Goal: Complete application form

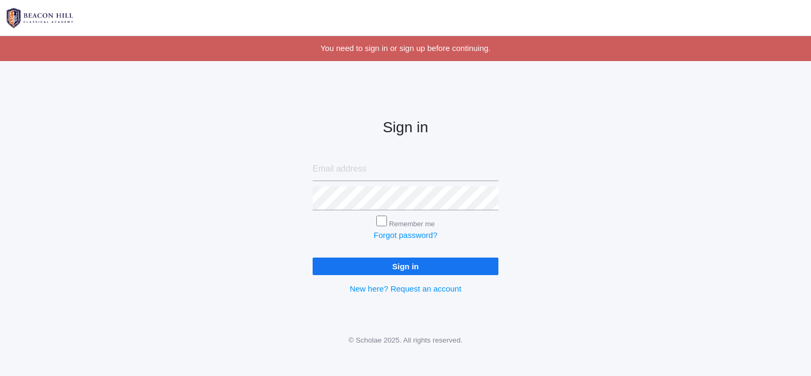
click at [372, 168] on input "email" at bounding box center [406, 169] width 186 height 24
type input "[EMAIL_ADDRESS][DOMAIN_NAME]"
click at [313, 257] on input "Sign in" at bounding box center [406, 266] width 186 height 18
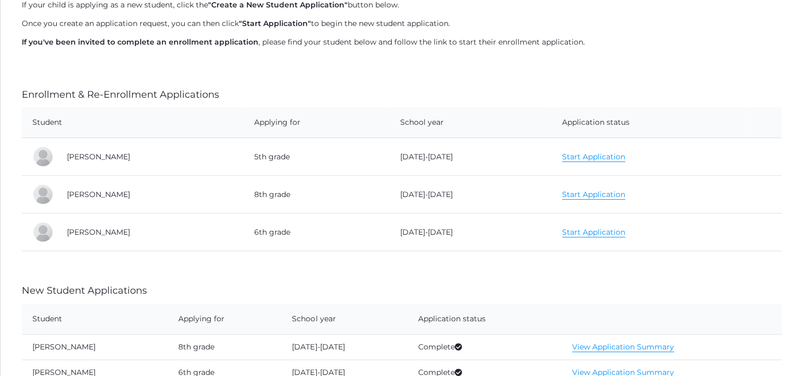
scroll to position [230, 0]
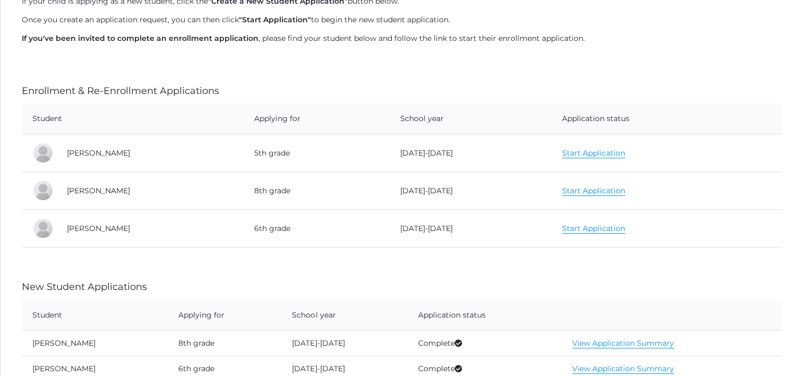
click at [588, 152] on link "Start Application" at bounding box center [593, 153] width 63 height 10
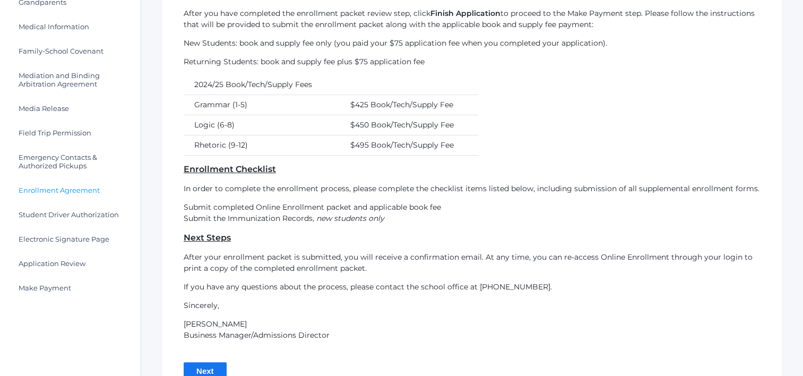
scroll to position [241, 0]
click at [45, 186] on span "Enrollment Agreement" at bounding box center [59, 189] width 81 height 8
